Goal: Task Accomplishment & Management: Use online tool/utility

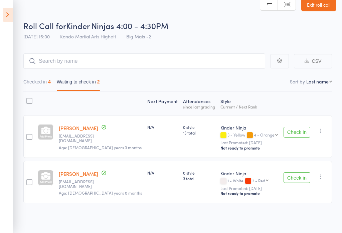
click at [8, 15] on icon at bounding box center [8, 15] width 10 height 14
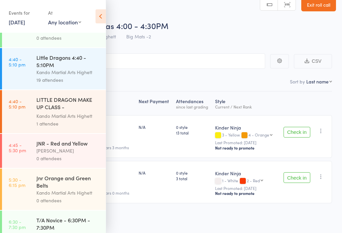
scroll to position [96, 0]
click at [67, 69] on div "Little Dragons 4:40 - 5:10PM" at bounding box center [68, 61] width 64 height 15
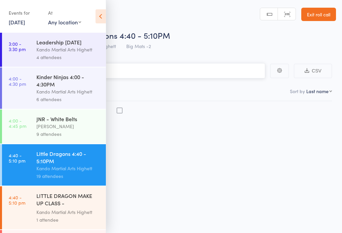
scroll to position [5, 0]
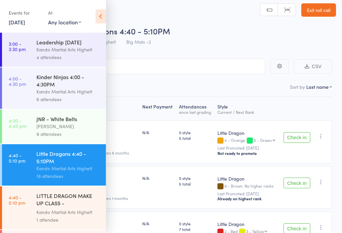
click at [96, 19] on icon at bounding box center [101, 16] width 10 height 14
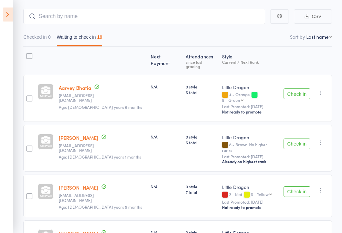
scroll to position [54, 0]
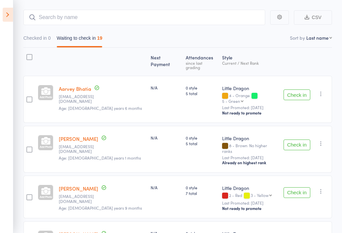
click at [300, 140] on button "Check in" at bounding box center [297, 145] width 27 height 11
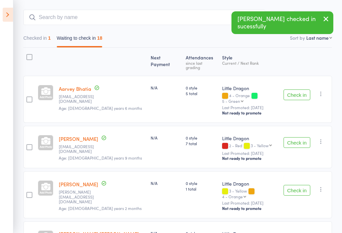
click at [292, 140] on button "Check in" at bounding box center [297, 142] width 27 height 11
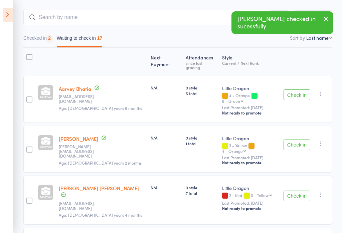
click at [303, 140] on button "Check in" at bounding box center [297, 145] width 27 height 11
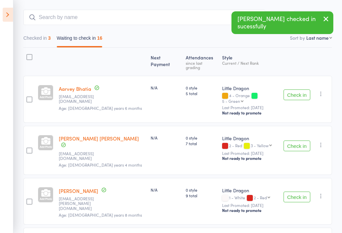
click at [298, 141] on button "Check in" at bounding box center [297, 146] width 27 height 11
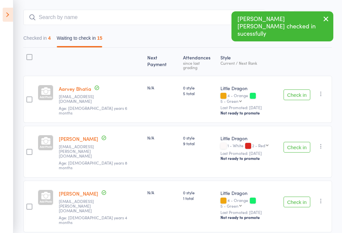
click at [298, 142] on button "Check in" at bounding box center [297, 147] width 27 height 11
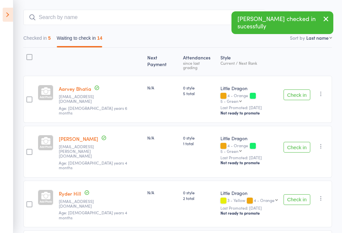
click at [308, 142] on button "Check in" at bounding box center [297, 147] width 27 height 11
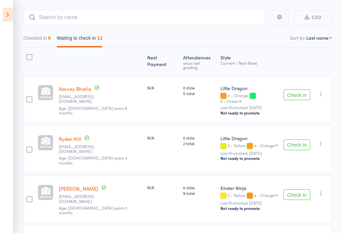
click at [299, 140] on button "Check in" at bounding box center [297, 145] width 27 height 11
click at [295, 140] on button "Check in" at bounding box center [297, 145] width 27 height 11
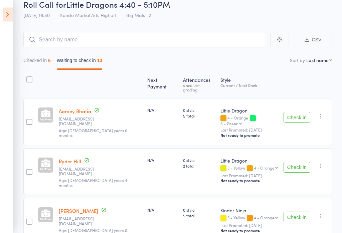
scroll to position [20, 0]
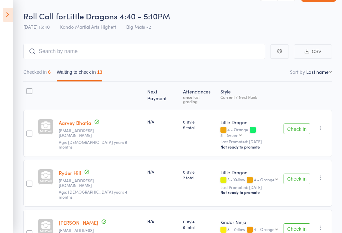
click at [295, 174] on button "Check in" at bounding box center [297, 179] width 27 height 11
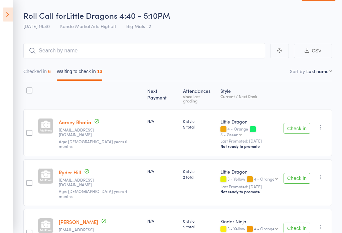
scroll to position [20, 0]
click at [293, 173] on button "Check in" at bounding box center [297, 178] width 27 height 11
click at [297, 173] on button "Check in" at bounding box center [297, 178] width 27 height 11
